Goal: Transaction & Acquisition: Purchase product/service

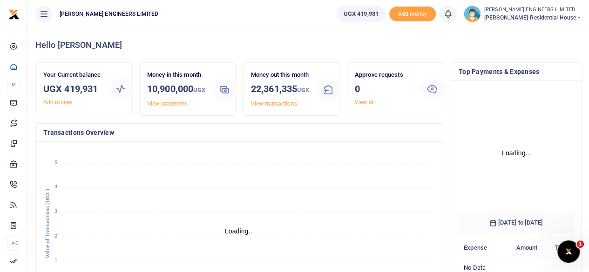
scroll to position [7, 7]
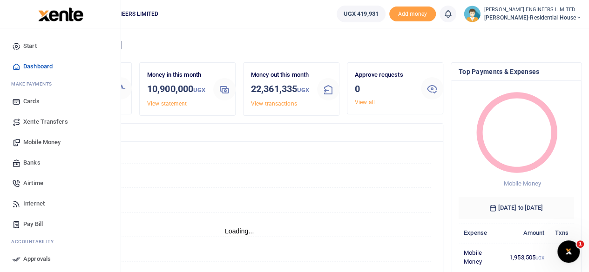
click at [40, 143] on span "Mobile Money" at bounding box center [41, 142] width 37 height 9
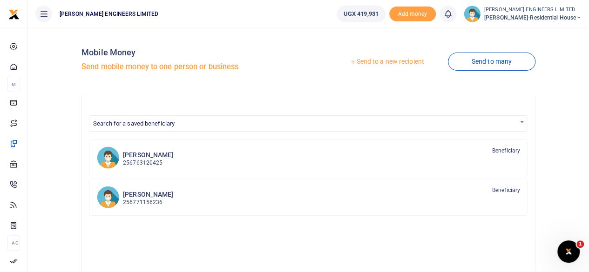
click at [381, 63] on link "Send to a new recipient" at bounding box center [387, 62] width 122 height 17
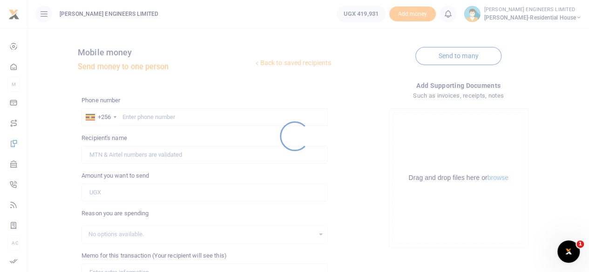
drag, startPoint x: 128, startPoint y: 117, endPoint x: 131, endPoint y: 121, distance: 5.3
click at [128, 118] on div at bounding box center [294, 136] width 589 height 272
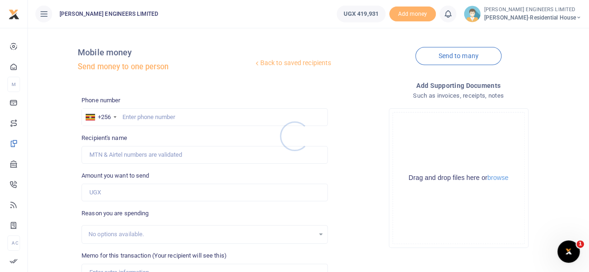
click at [134, 117] on div at bounding box center [294, 136] width 589 height 272
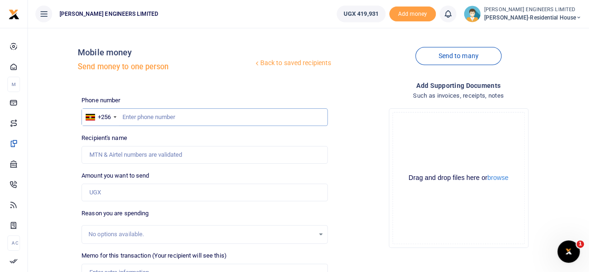
click at [135, 119] on input "text" at bounding box center [205, 118] width 246 height 18
type input "782806073"
type input "Joseph Kasule"
type input "782806073"
click at [111, 195] on input "Amount you want to send" at bounding box center [205, 193] width 246 height 18
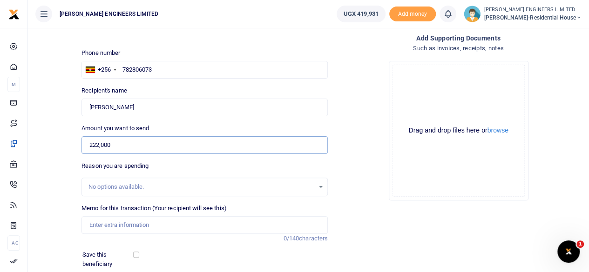
scroll to position [62, 0]
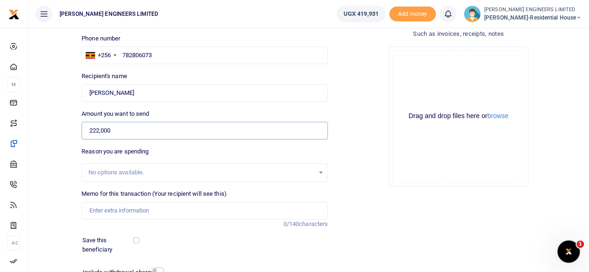
type input "222,000"
click at [106, 211] on input "Memo for this transaction (Your recipient will see this)" at bounding box center [205, 211] width 246 height 18
type input "P"
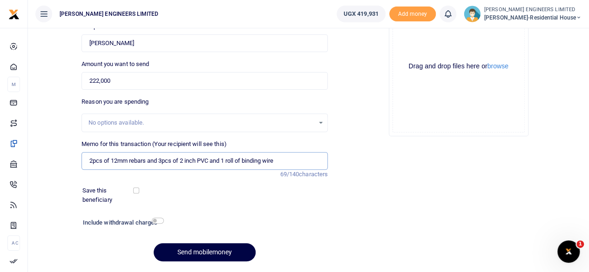
scroll to position [124, 0]
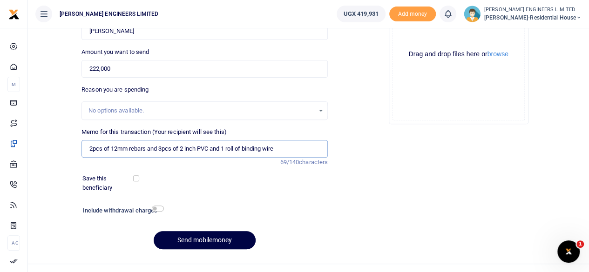
click at [244, 147] on input "2pcs of 12mm rebars and 3pcs of 2 inch PVC and 1 roll of binding wire" at bounding box center [205, 149] width 246 height 18
click at [238, 148] on input "2pcs of 12mm rebars and 3pcs of 2 inch PVC and 1 roll of binding wire" at bounding box center [205, 149] width 246 height 18
click at [244, 147] on input "2pcs of 12mm rebars and 3pcs of 2 inch PVC and 1 roll of binding wire" at bounding box center [205, 149] width 246 height 18
type input "2pcs of 12mm rebars and 3pcs of 2 inch PVC and 1 roll of 15kgs of binding wire"
click at [157, 210] on input "checkbox" at bounding box center [158, 209] width 12 height 6
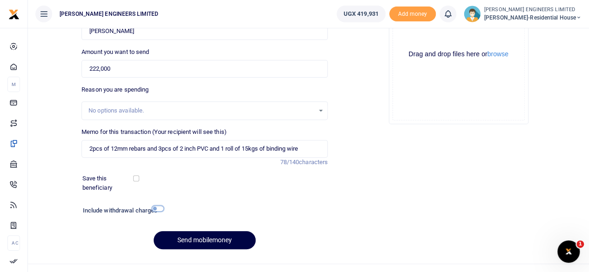
checkbox input "true"
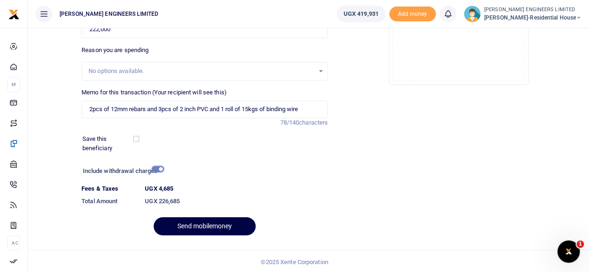
scroll to position [165, 0]
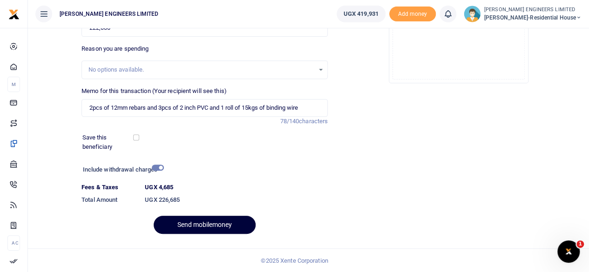
click at [214, 225] on button "Send mobilemoney" at bounding box center [205, 225] width 102 height 18
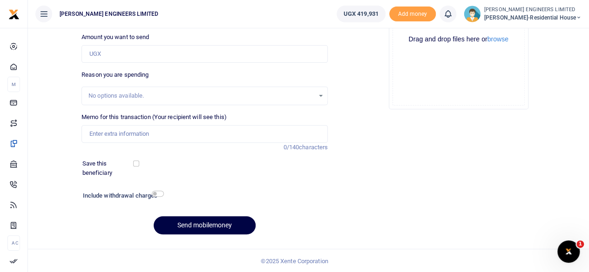
click at [453, 16] on icon at bounding box center [447, 14] width 9 height 10
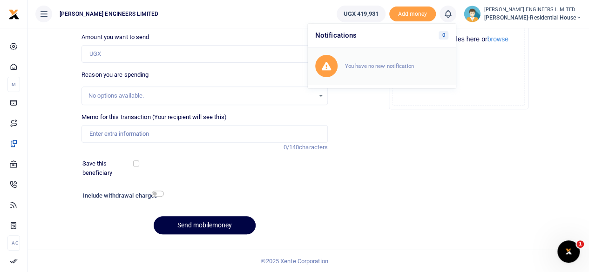
click at [384, 68] on small "You have no new notification" at bounding box center [379, 66] width 69 height 7
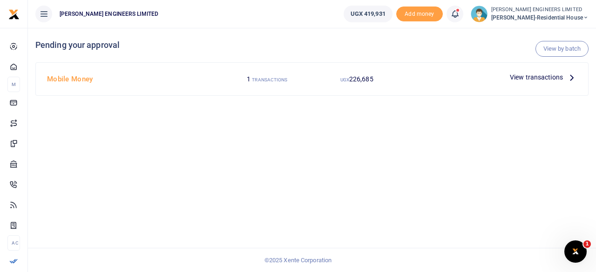
click at [549, 79] on span "View transactions" at bounding box center [536, 77] width 53 height 10
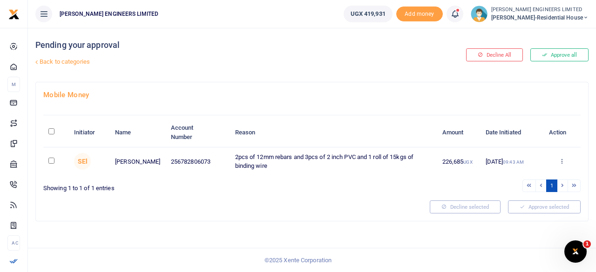
click at [48, 161] on input "checkbox" at bounding box center [51, 161] width 6 height 6
checkbox input "true"
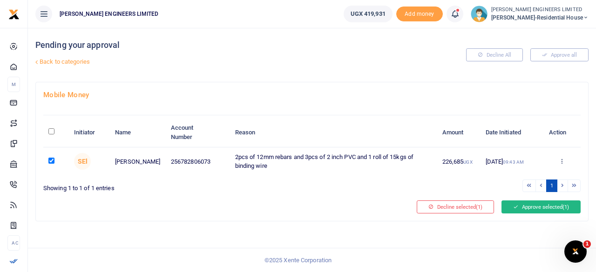
click at [527, 206] on button "Approve selected (1)" at bounding box center [541, 207] width 79 height 13
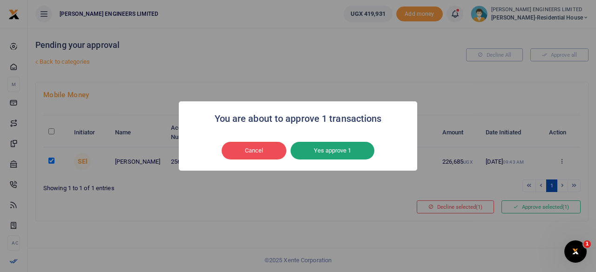
click at [340, 152] on button "Yes approve 1" at bounding box center [333, 151] width 84 height 18
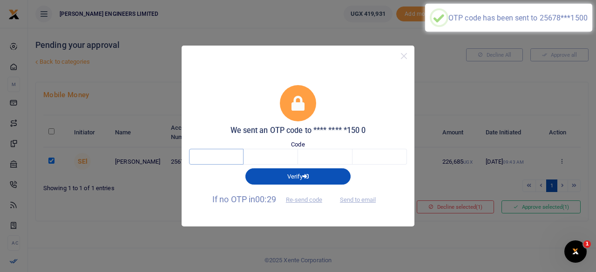
click at [214, 157] on input "text" at bounding box center [216, 157] width 54 height 16
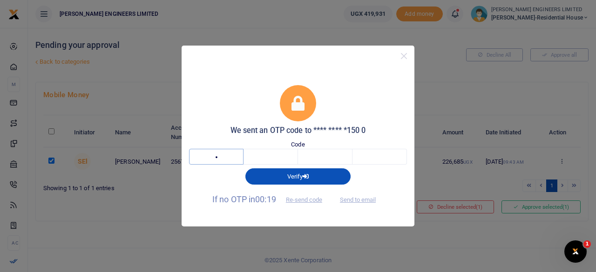
type input "6"
type input "3"
type input "5"
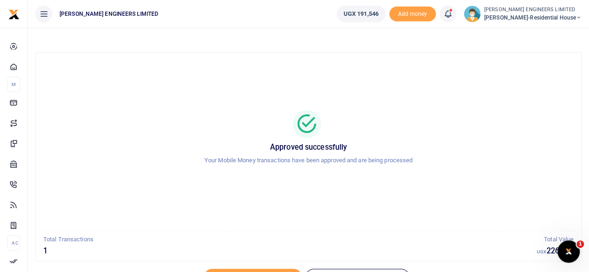
click at [579, 18] on icon at bounding box center [579, 17] width 6 height 7
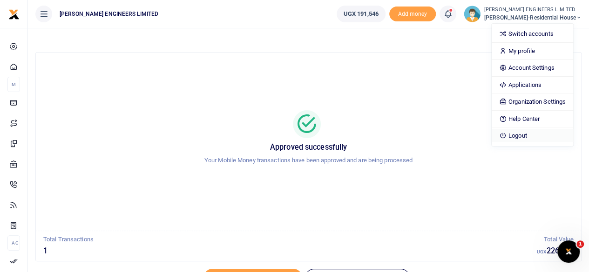
click at [536, 134] on link "Logout" at bounding box center [533, 135] width 82 height 13
